Goal: Task Accomplishment & Management: Manage account settings

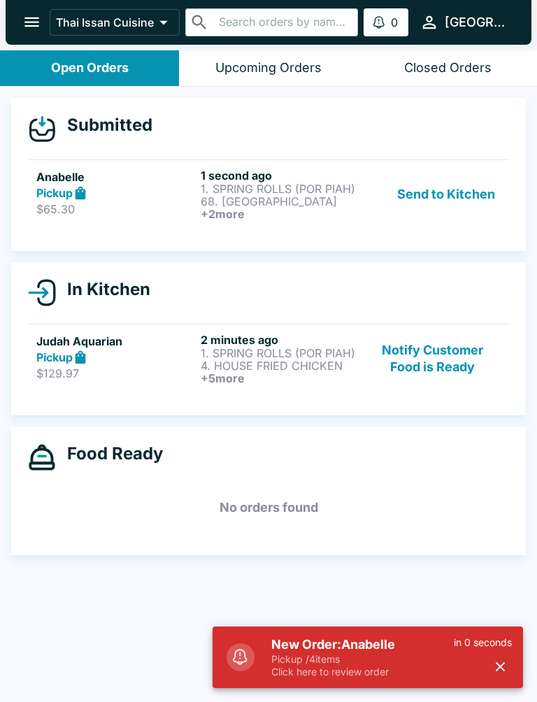
click at [462, 190] on button "Send to Kitchen" at bounding box center [446, 195] width 109 height 52
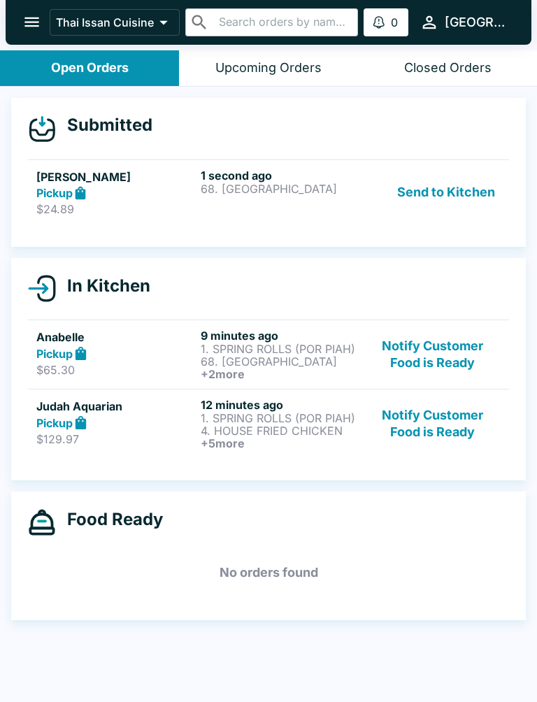
click at [468, 185] on button "Send to Kitchen" at bounding box center [446, 193] width 109 height 48
click at [453, 196] on button "Send to Kitchen" at bounding box center [446, 193] width 109 height 48
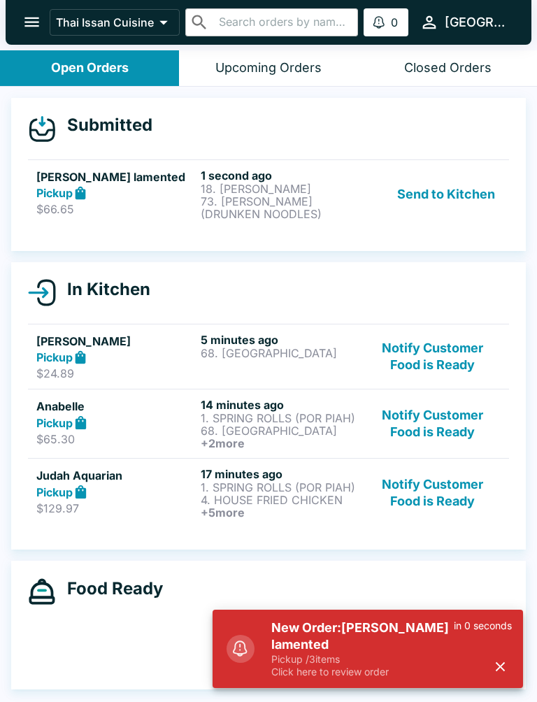
click at [425, 219] on button "Send to Kitchen" at bounding box center [446, 195] width 109 height 52
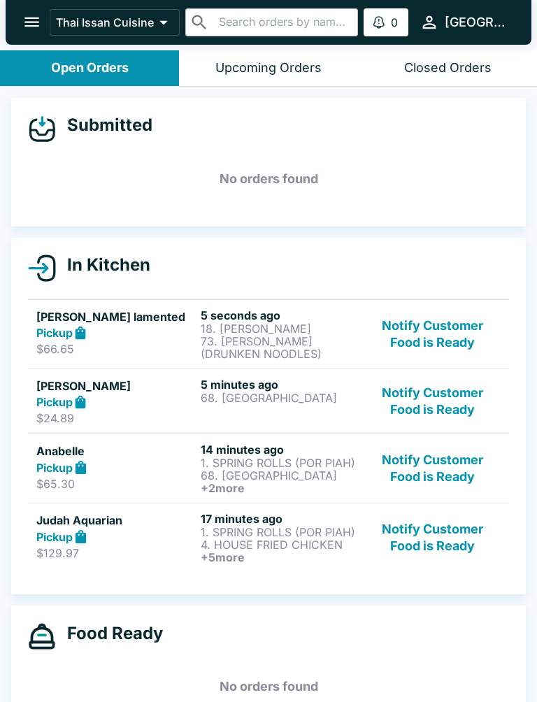
click at [457, 542] on button "Notify Customer Food is Ready" at bounding box center [433, 538] width 136 height 52
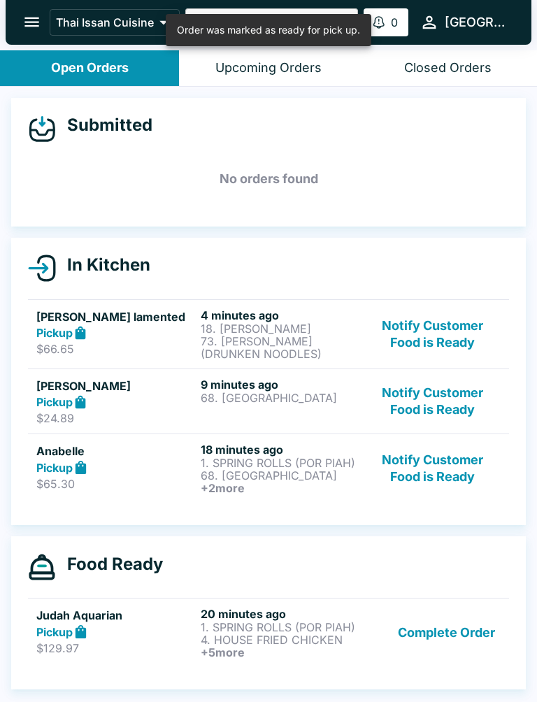
click at [445, 632] on button "Complete Order" at bounding box center [446, 633] width 108 height 52
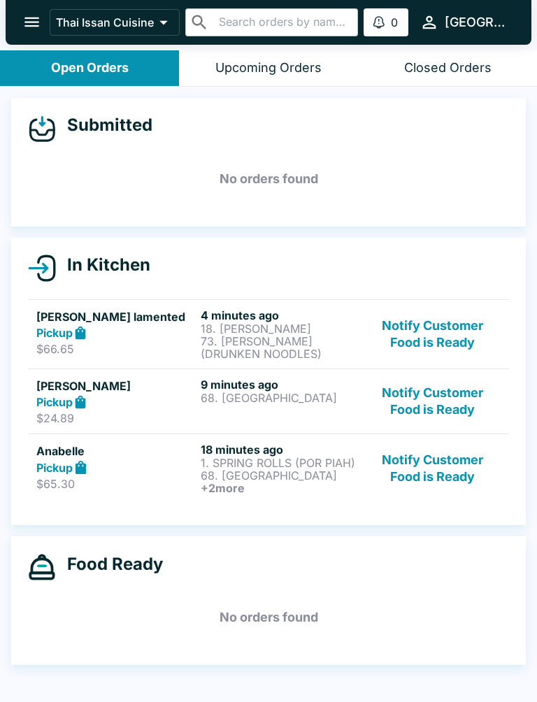
click at [452, 394] on button "Notify Customer Food is Ready" at bounding box center [433, 402] width 136 height 48
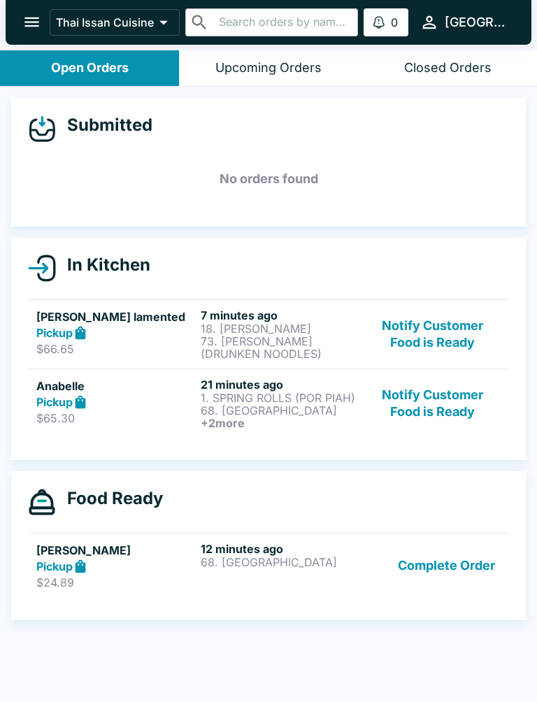
click at [433, 415] on button "Notify Customer Food is Ready" at bounding box center [433, 404] width 136 height 52
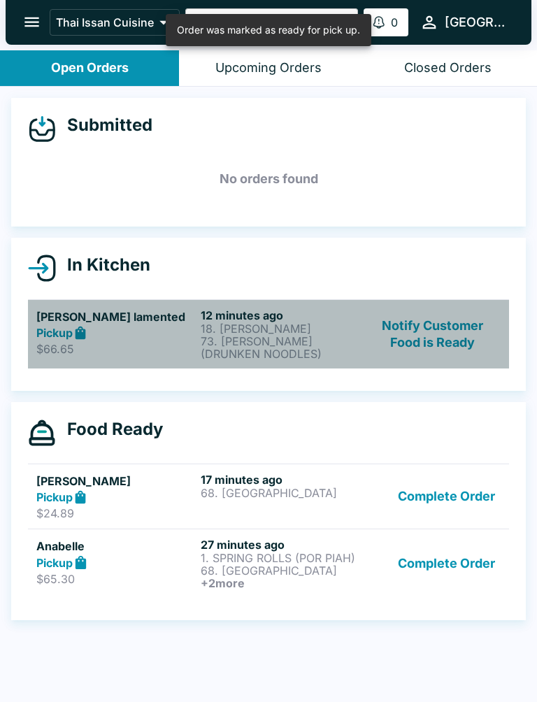
click at [297, 353] on p "73. [PERSON_NAME] (DRUNKEN NOODLES)" at bounding box center [280, 347] width 159 height 25
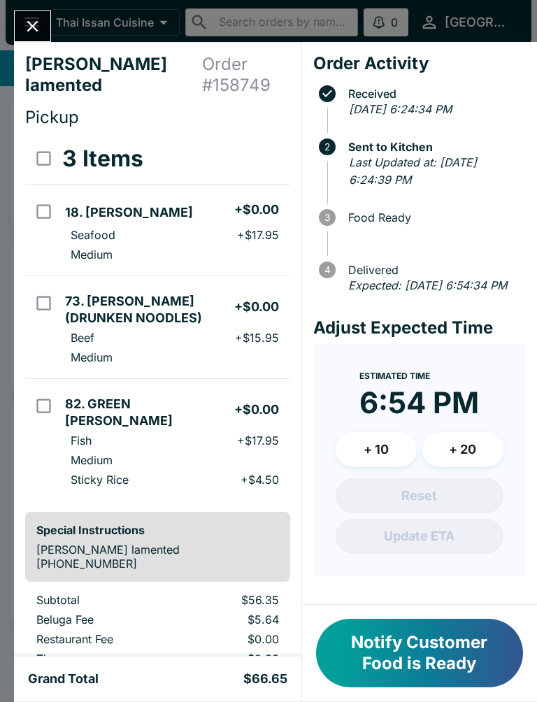
click at [413, 655] on button "Notify Customer Food is Ready" at bounding box center [419, 653] width 207 height 69
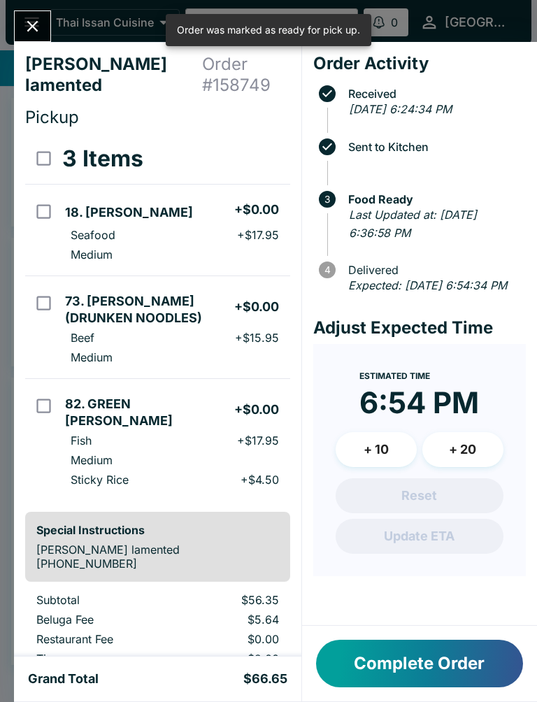
click at [37, 12] on button "Close" at bounding box center [33, 26] width 36 height 30
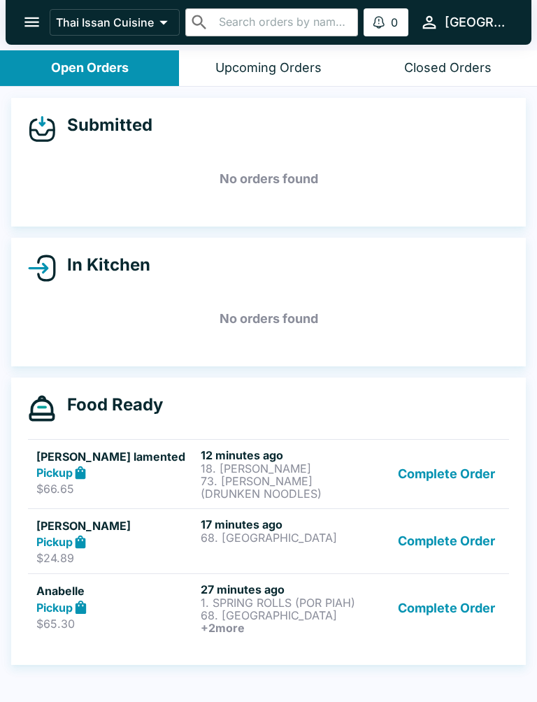
click at [434, 485] on button "Complete Order" at bounding box center [446, 474] width 108 height 52
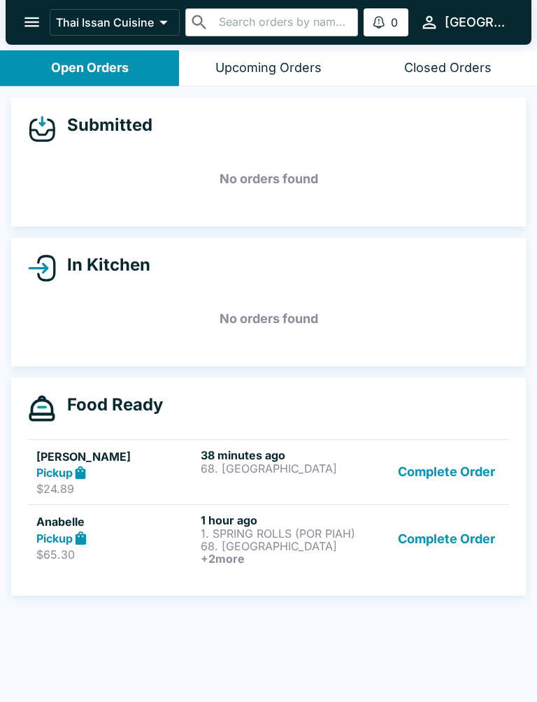
click at [429, 452] on button "Complete Order" at bounding box center [446, 472] width 108 height 48
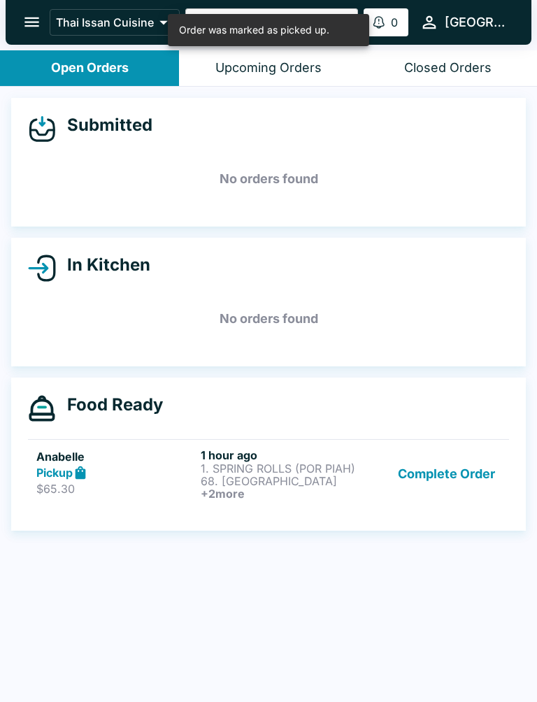
click at [421, 486] on button "Complete Order" at bounding box center [446, 474] width 108 height 52
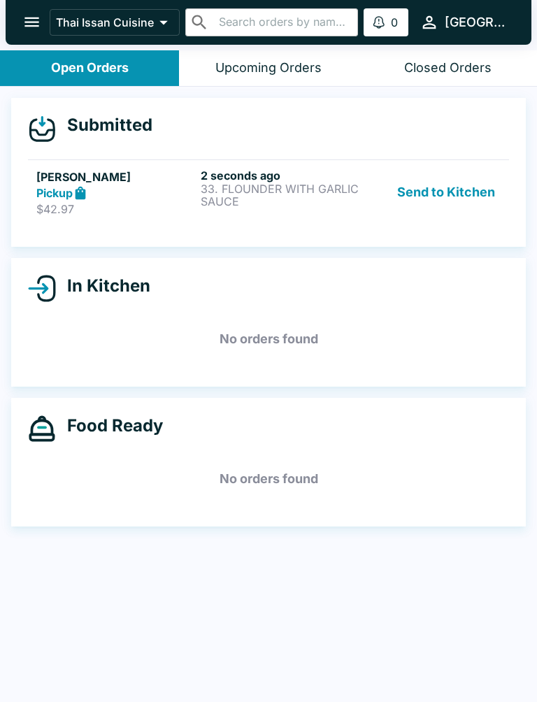
scroll to position [2, 0]
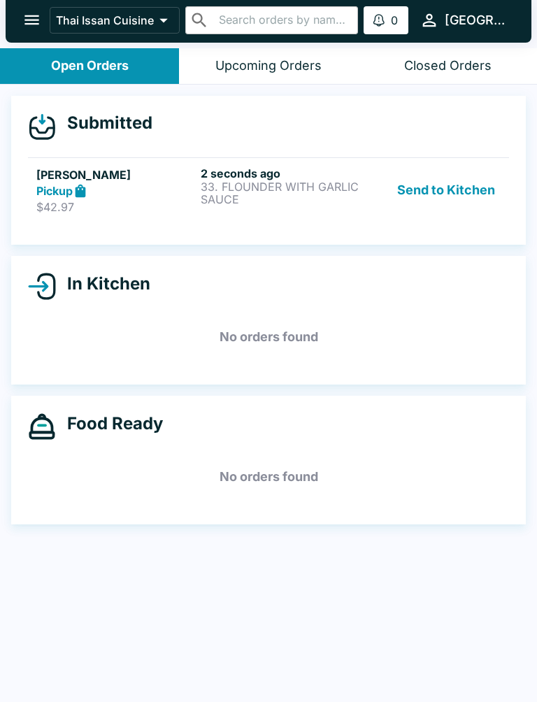
click at [468, 199] on button "Send to Kitchen" at bounding box center [446, 190] width 109 height 48
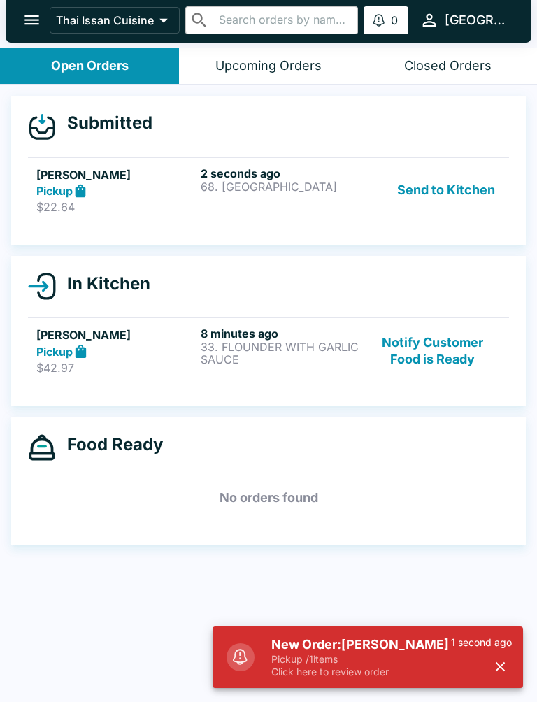
click at [449, 194] on button "Send to Kitchen" at bounding box center [446, 190] width 109 height 48
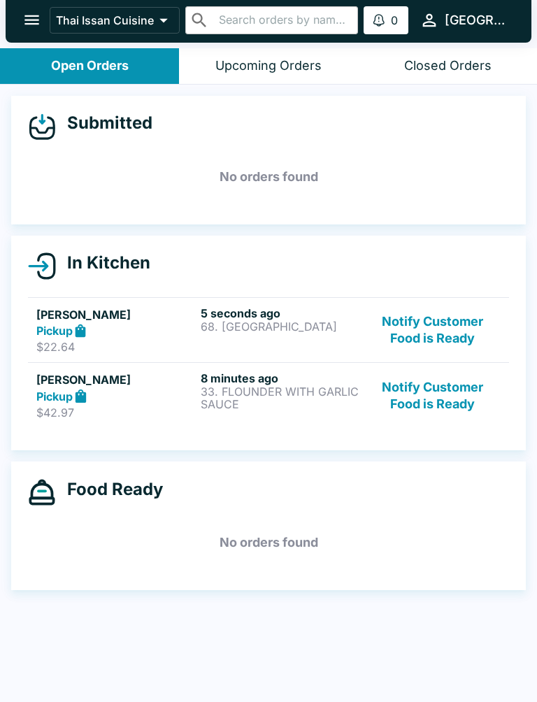
click at [435, 403] on button "Notify Customer Food is Ready" at bounding box center [433, 395] width 136 height 48
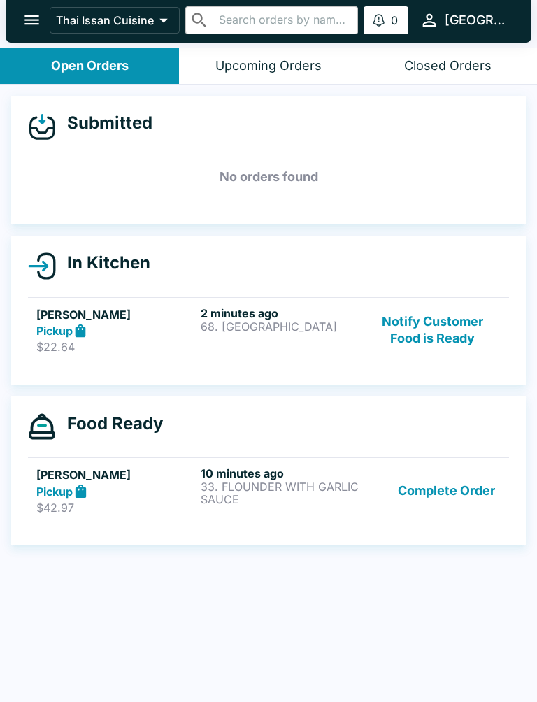
click at [428, 322] on button "Notify Customer Food is Ready" at bounding box center [433, 330] width 136 height 48
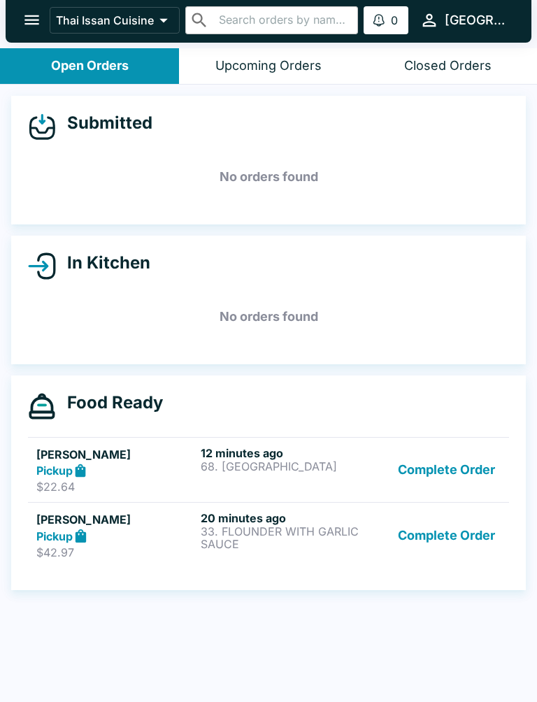
click at [443, 492] on button "Complete Order" at bounding box center [446, 470] width 108 height 48
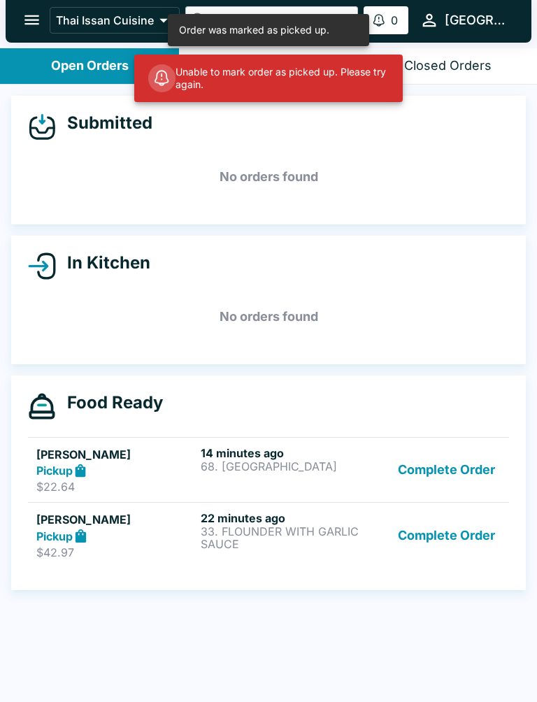
click at [440, 489] on button "Complete Order" at bounding box center [446, 470] width 108 height 48
click at [452, 487] on button "Complete Order" at bounding box center [446, 470] width 108 height 48
click at [468, 473] on button "Complete Order" at bounding box center [446, 470] width 108 height 48
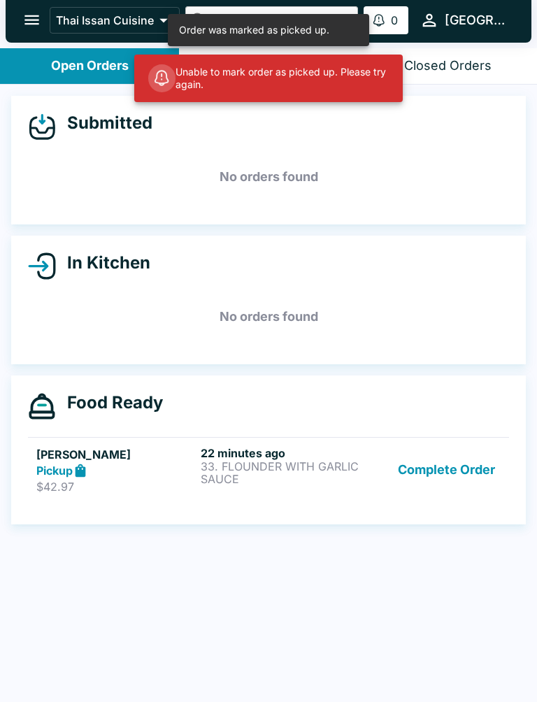
click at [472, 480] on link "[PERSON_NAME] Pickup $42.97 22 minutes ago 33. FLOUNDER WITH GARLIC SAUCE Compl…" at bounding box center [268, 470] width 481 height 66
click at [466, 476] on button "Complete Order" at bounding box center [446, 470] width 108 height 48
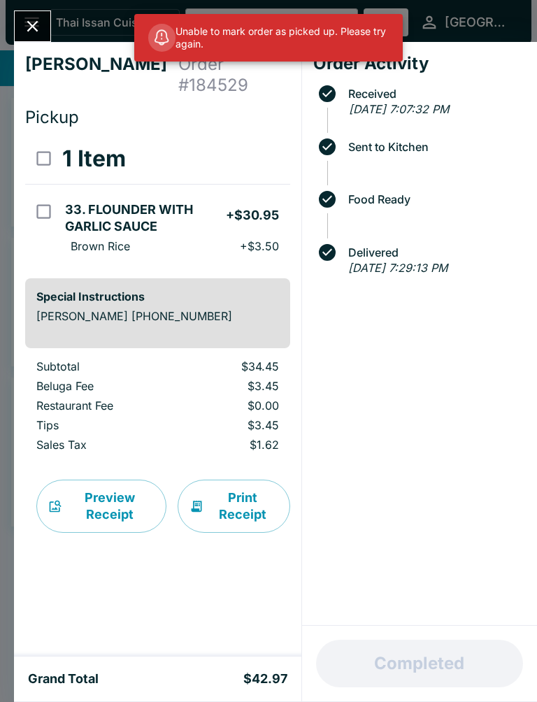
click at [36, 39] on button "Close" at bounding box center [33, 26] width 36 height 30
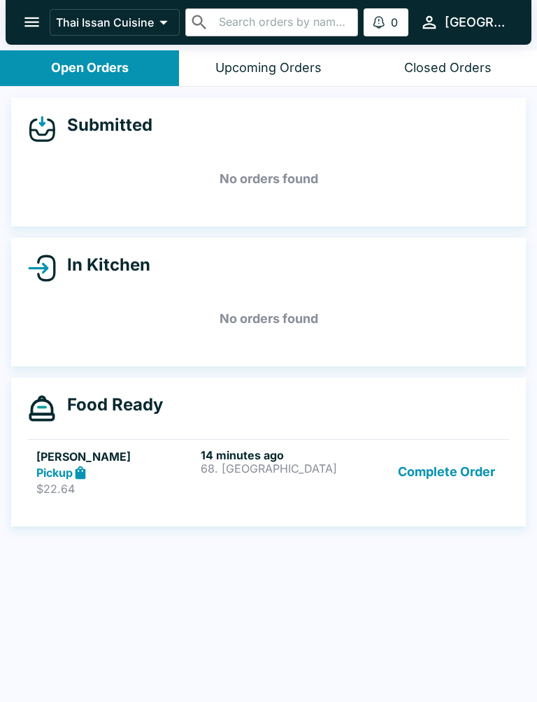
scroll to position [2, 0]
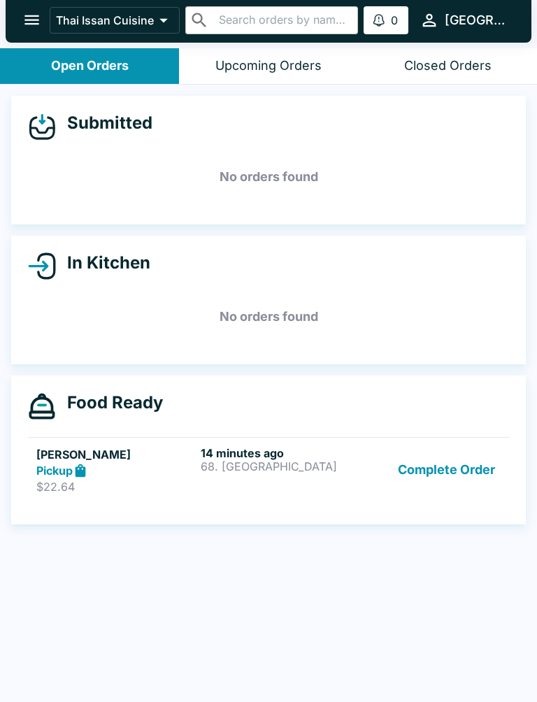
click at [420, 471] on button "Complete Order" at bounding box center [446, 470] width 108 height 48
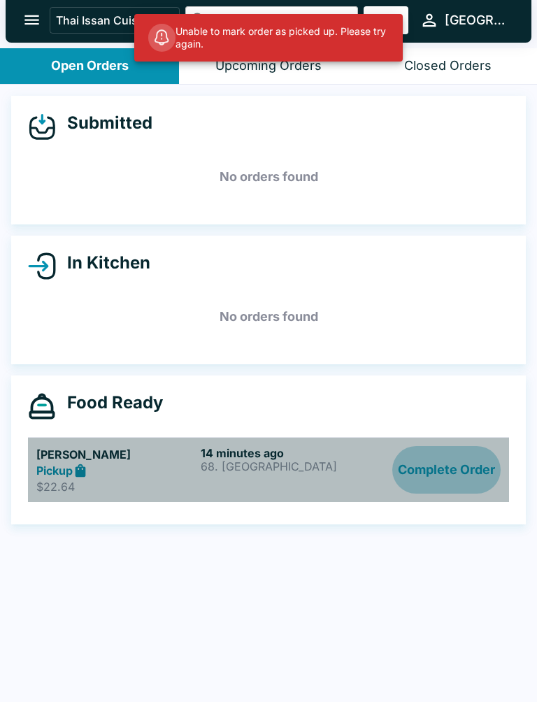
click at [450, 467] on button "Complete Order" at bounding box center [446, 470] width 108 height 48
